Goal: Transaction & Acquisition: Purchase product/service

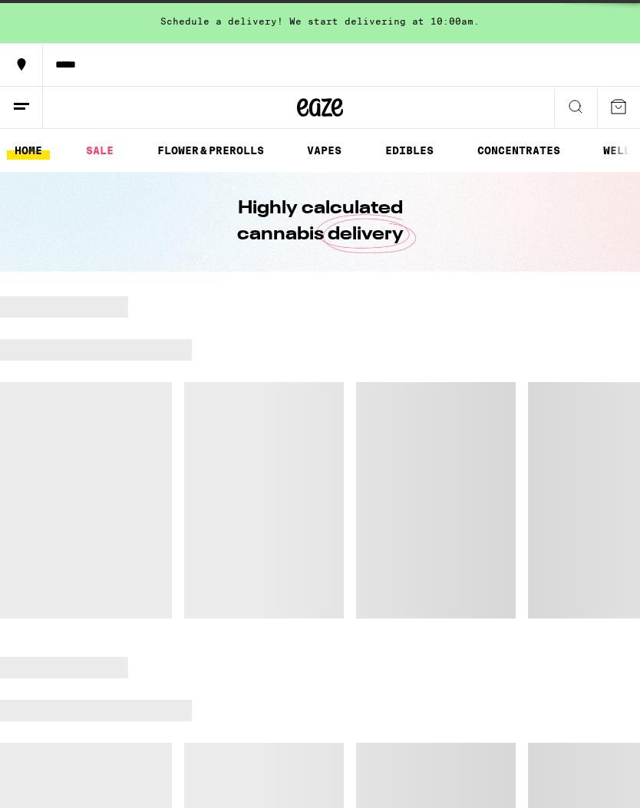
click at [378, 544] on div at bounding box center [320, 457] width 640 height 322
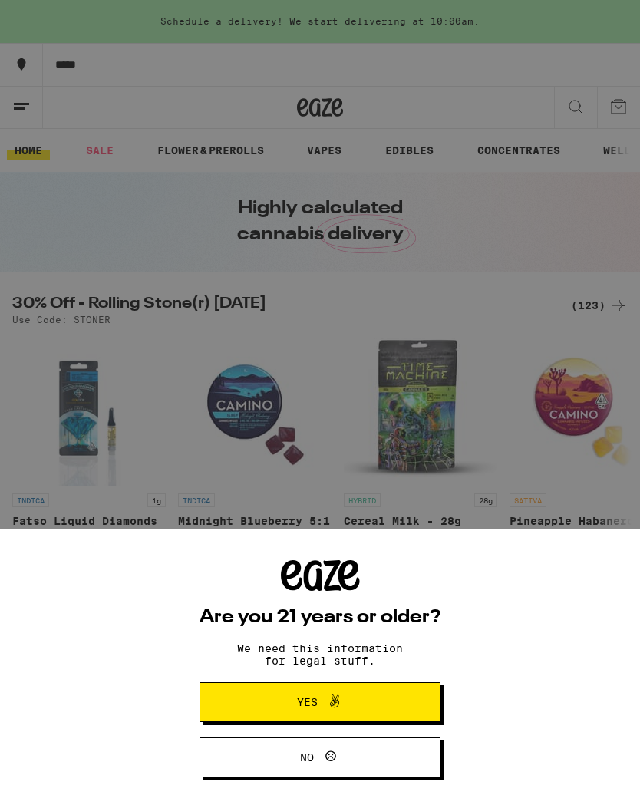
click at [464, 327] on div "Are you 21 years or older? We need this information for legal stuff. Yes No" at bounding box center [320, 404] width 640 height 808
click at [382, 699] on button "Yes" at bounding box center [320, 702] width 241 height 40
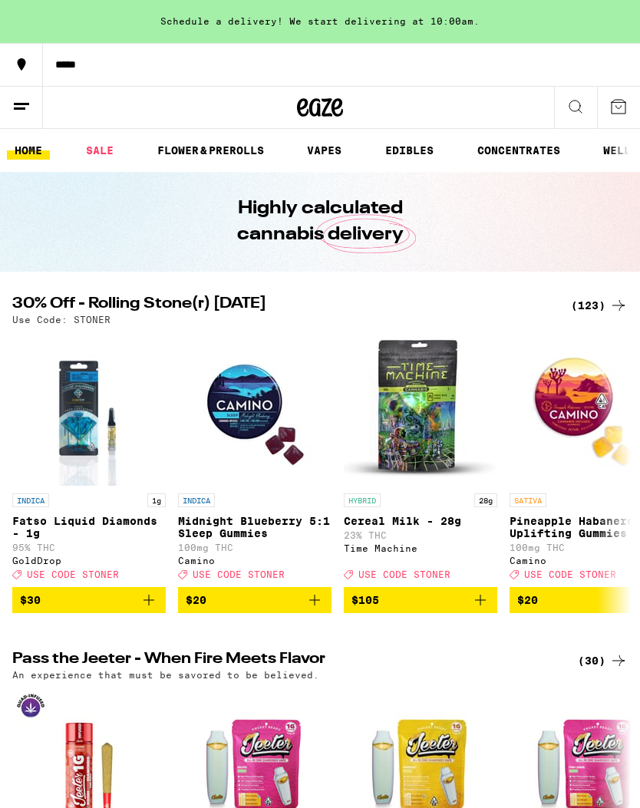
click at [329, 160] on link "VAPES" at bounding box center [324, 150] width 50 height 18
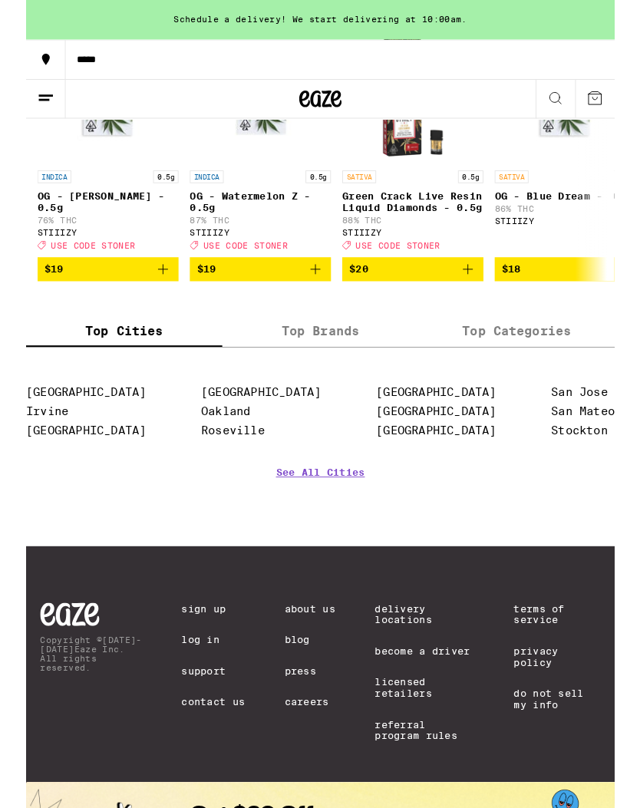
scroll to position [1869, 0]
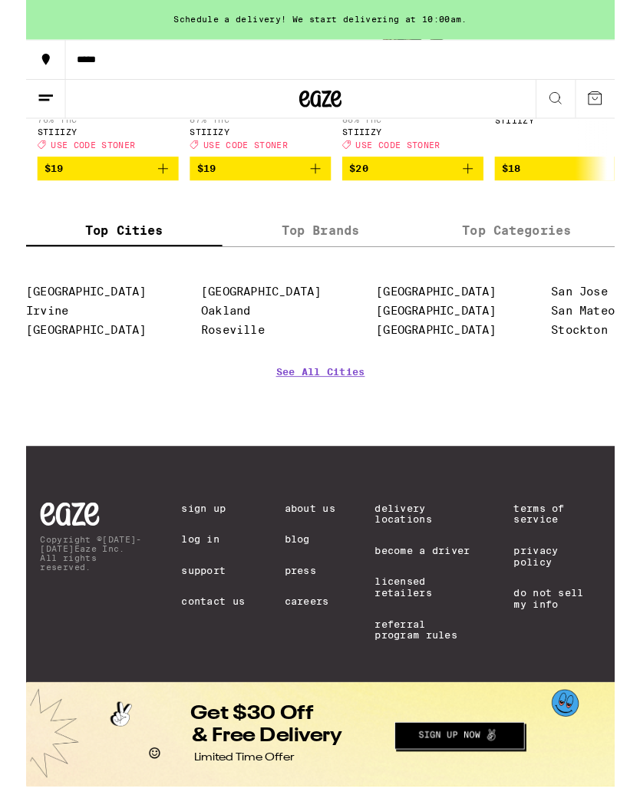
click at [44, 331] on link "Irvine" at bounding box center [23, 338] width 46 height 15
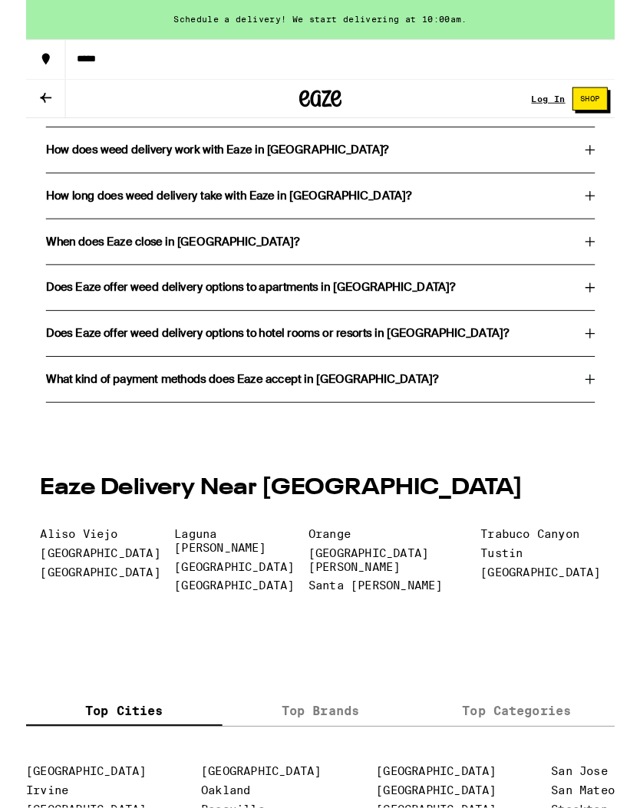
scroll to position [3227, 0]
click at [90, 588] on link "Aliso Viejo" at bounding box center [57, 580] width 84 height 15
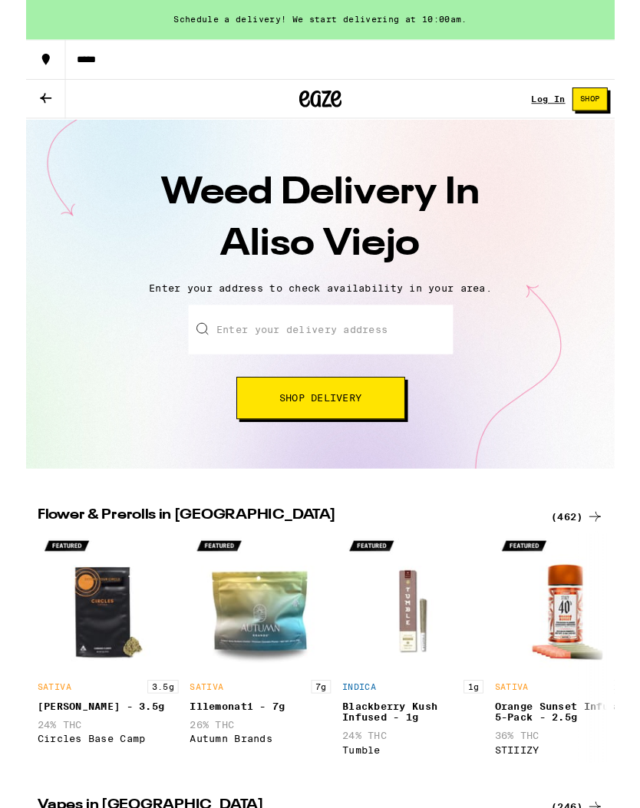
click at [363, 447] on button "Shop Delivery" at bounding box center [320, 433] width 183 height 46
click at [393, 355] on input "42 Pierremont" at bounding box center [321, 359] width 288 height 54
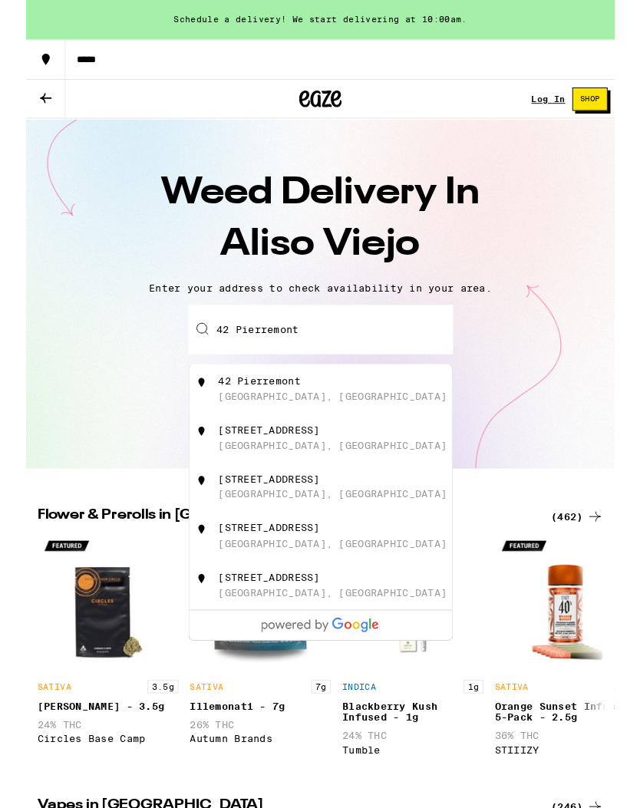
click at [309, 433] on div "[GEOGRAPHIC_DATA], [GEOGRAPHIC_DATA]" at bounding box center [333, 431] width 249 height 12
type input "[STREET_ADDRESS][PERSON_NAME]"
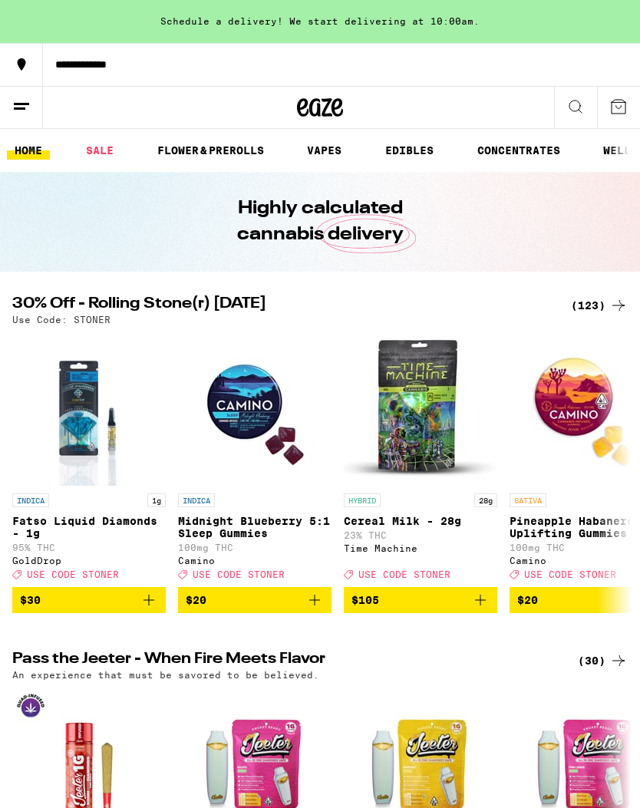
click at [573, 105] on icon at bounding box center [576, 106] width 18 height 18
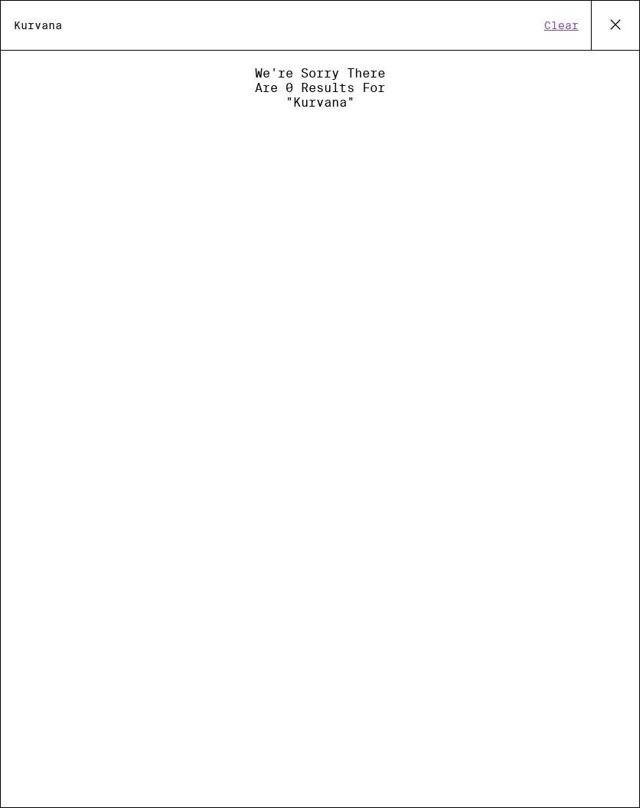
type input "Kurvana"
